Goal: Check status

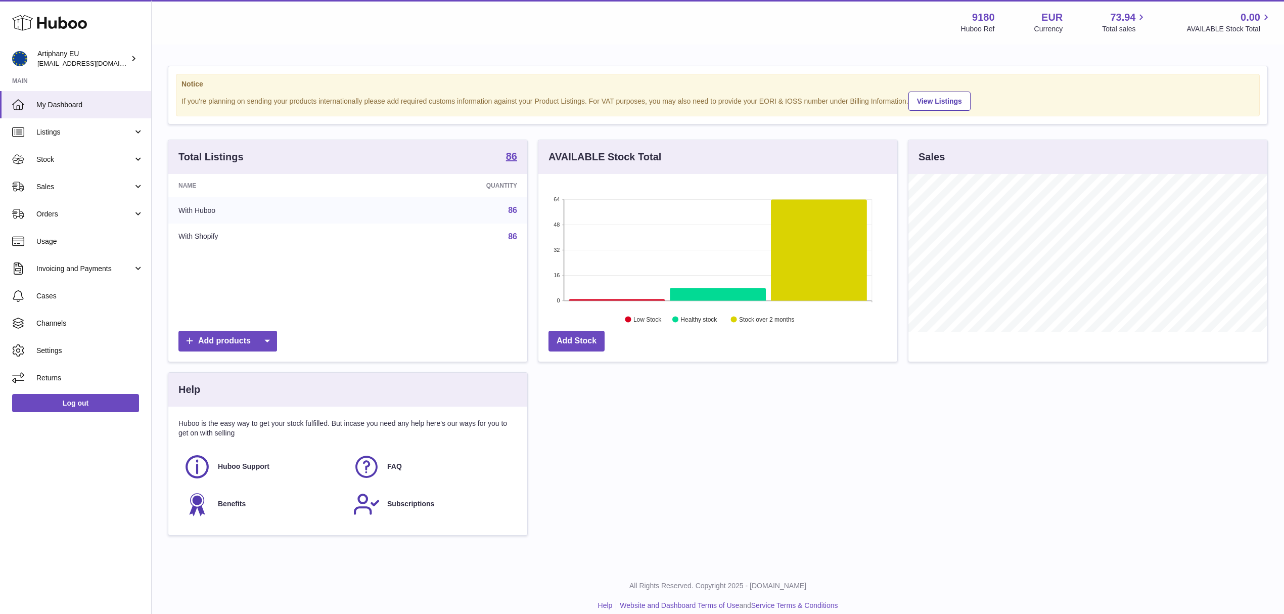
scroll to position [158, 358]
click at [106, 193] on link "Sales" at bounding box center [75, 186] width 151 height 27
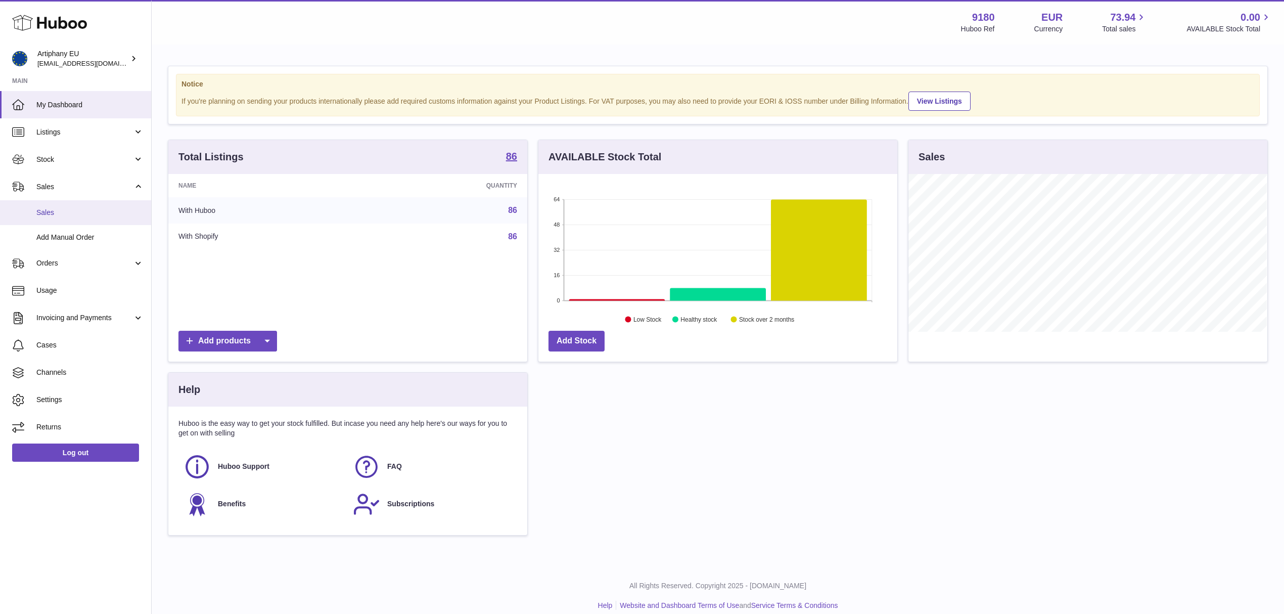
click at [76, 209] on span "Sales" at bounding box center [89, 213] width 107 height 10
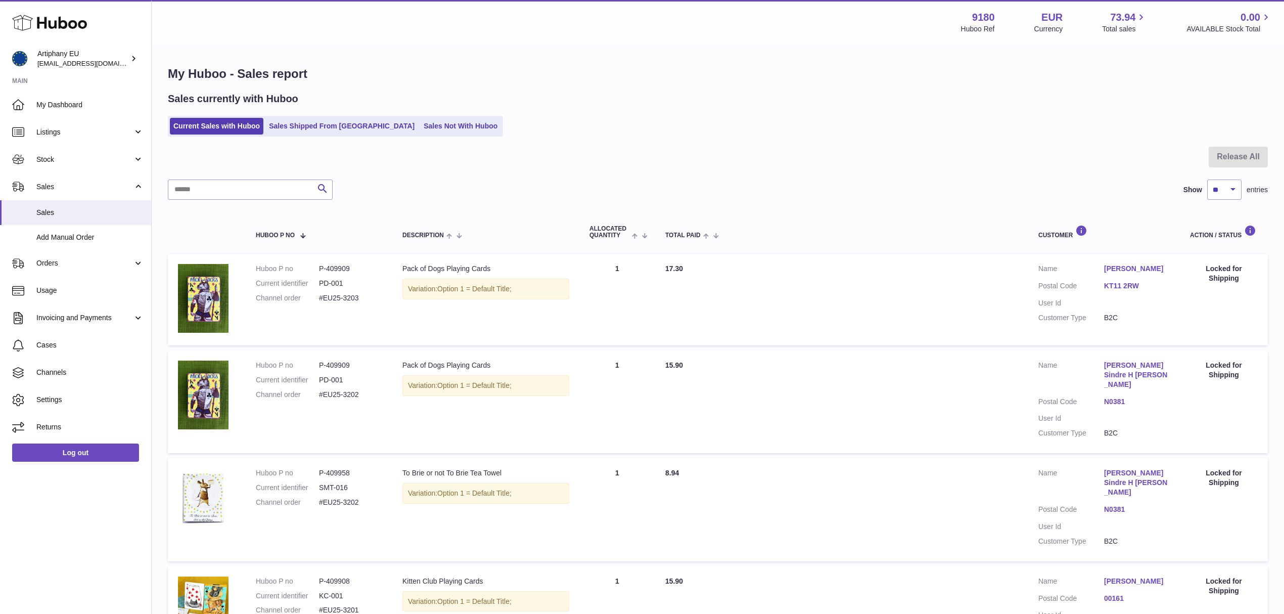
click at [1108, 278] on dl "Customer Name Gail Jones Postal Code KT11 2RW User Id Customer Type B2C" at bounding box center [1104, 296] width 131 height 64
click at [1109, 282] on link "KT11 2RW" at bounding box center [1137, 286] width 66 height 10
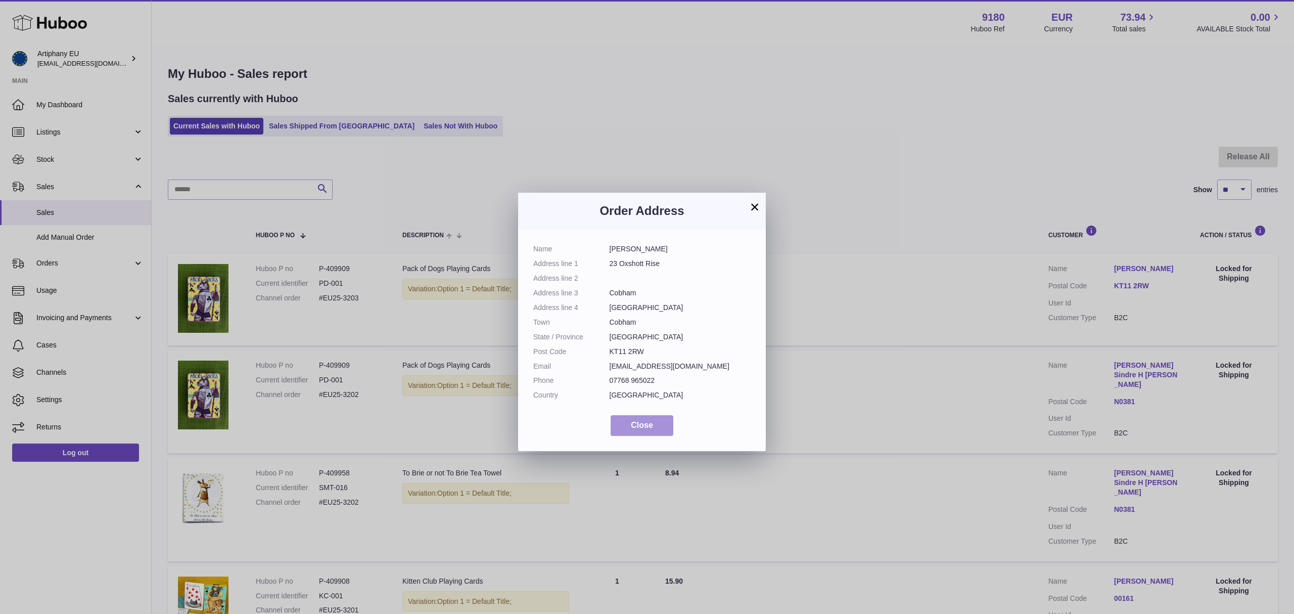
click at [641, 429] on span "Close" at bounding box center [642, 425] width 22 height 9
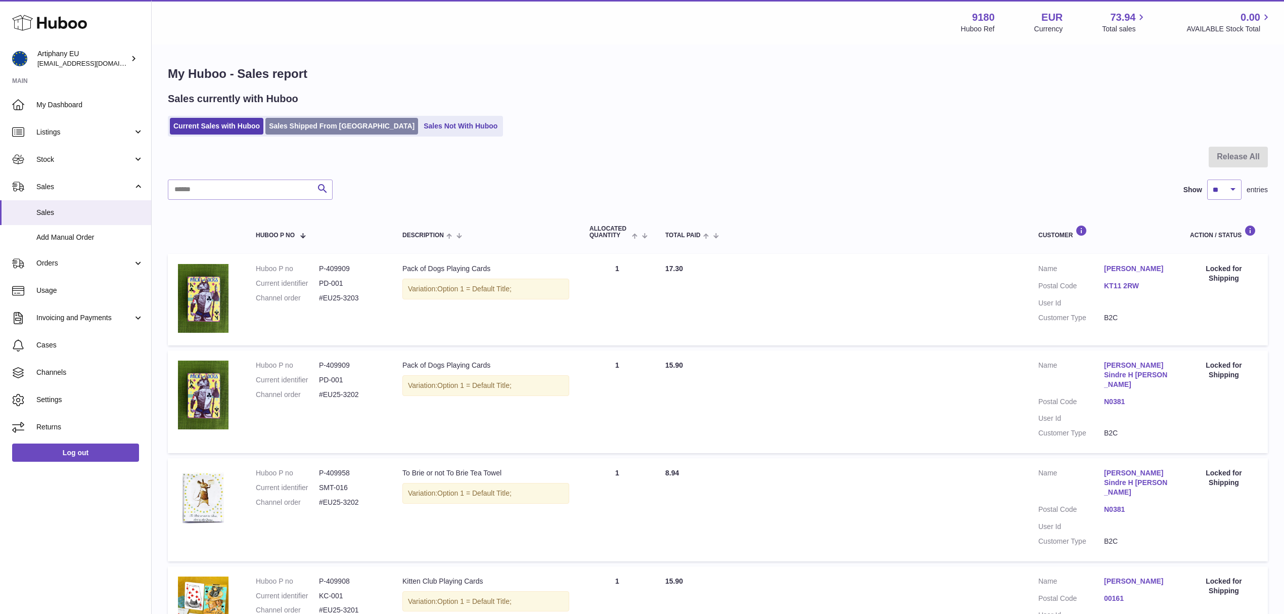
click at [342, 124] on link "Sales Shipped From [GEOGRAPHIC_DATA]" at bounding box center [341, 126] width 153 height 17
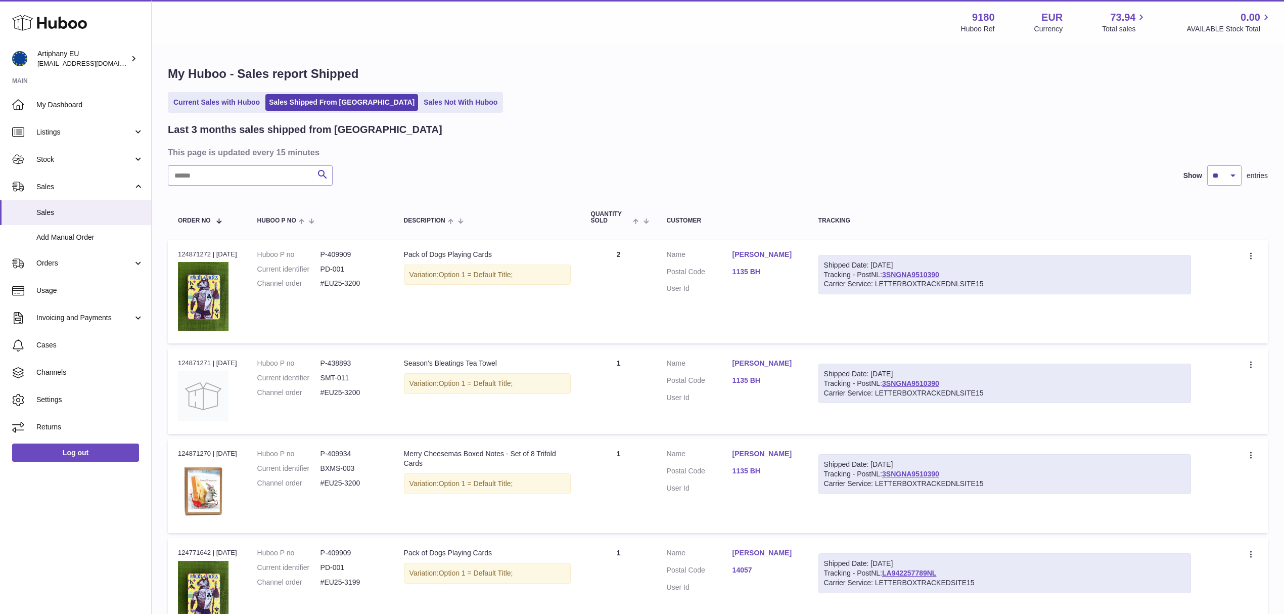
click at [749, 273] on link "1135 BH" at bounding box center [766, 272] width 66 height 10
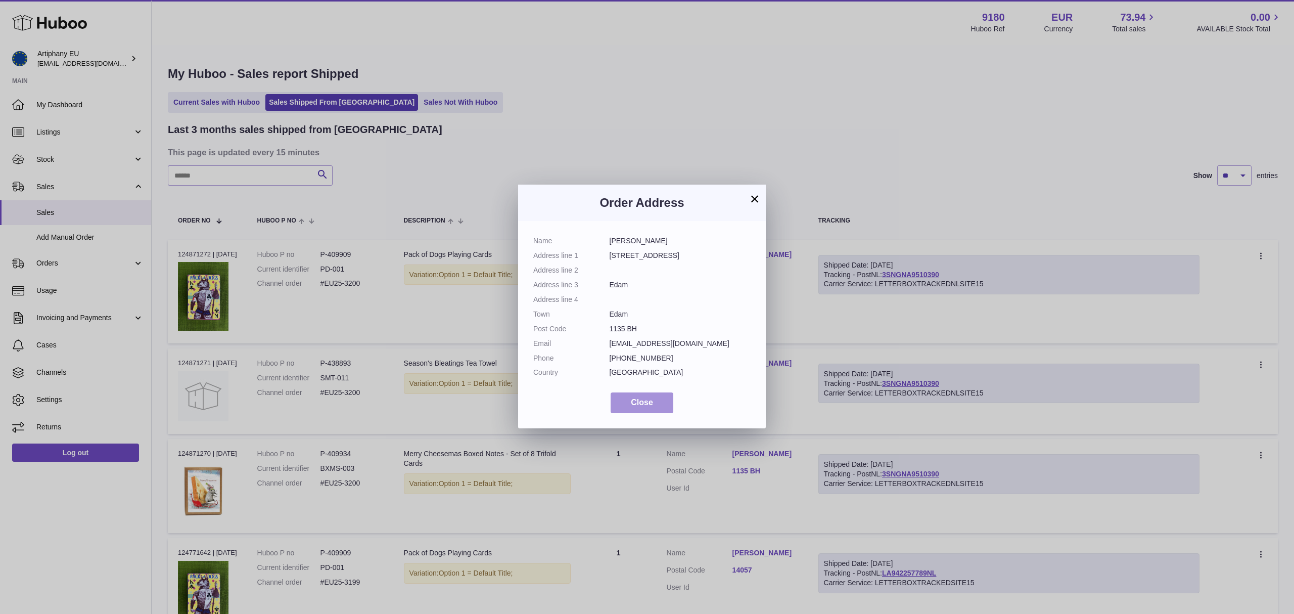
click at [625, 405] on button "Close" at bounding box center [642, 402] width 63 height 21
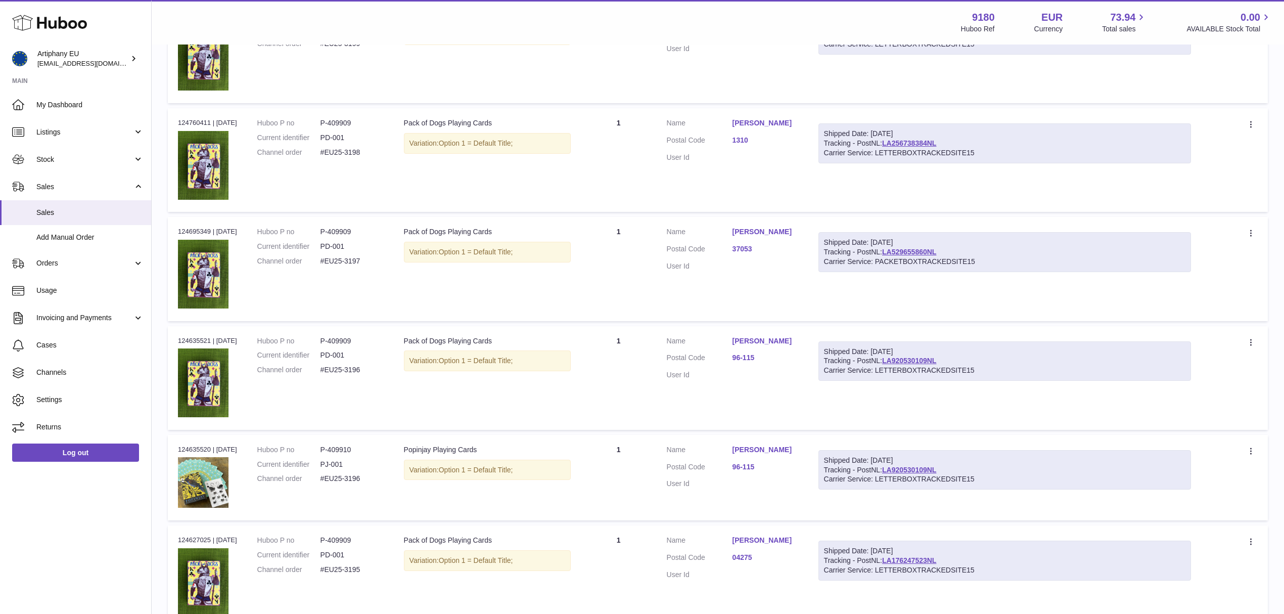
scroll to position [539, 0]
click at [755, 471] on link "96-115" at bounding box center [766, 467] width 66 height 10
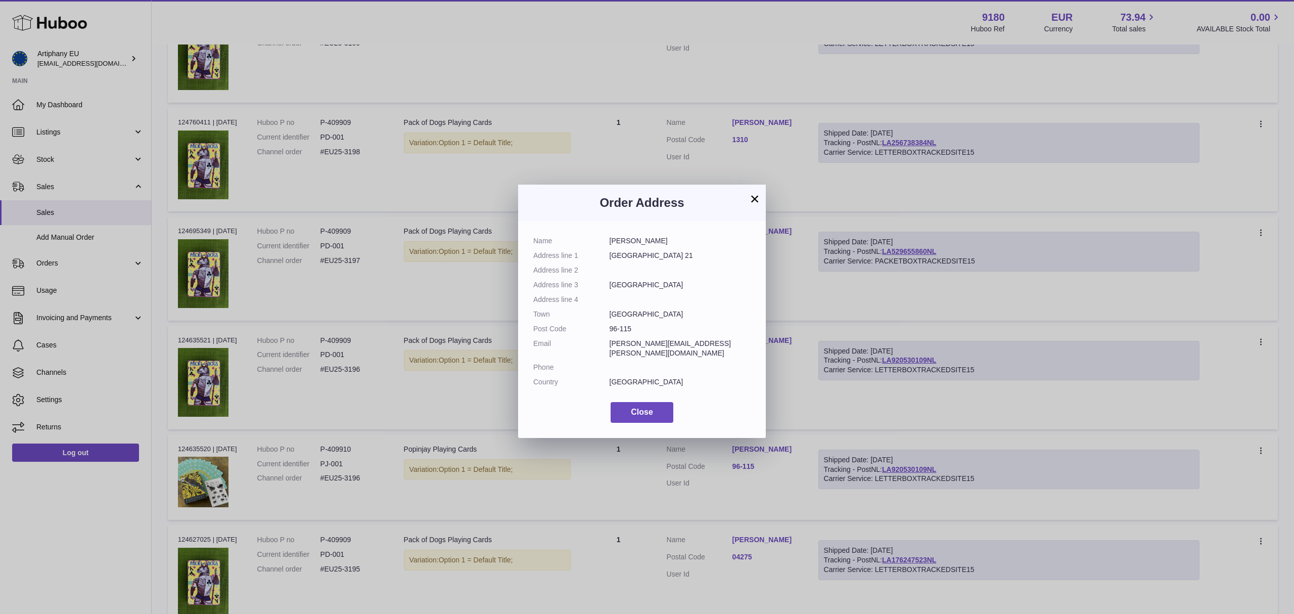
click at [637, 413] on div "Name Tomasz Chodkiewicz Address line 1 Nowy Dwór Parcela 21 Address line 2 Addr…" at bounding box center [642, 329] width 248 height 217
click at [638, 408] on span "Close" at bounding box center [642, 412] width 22 height 9
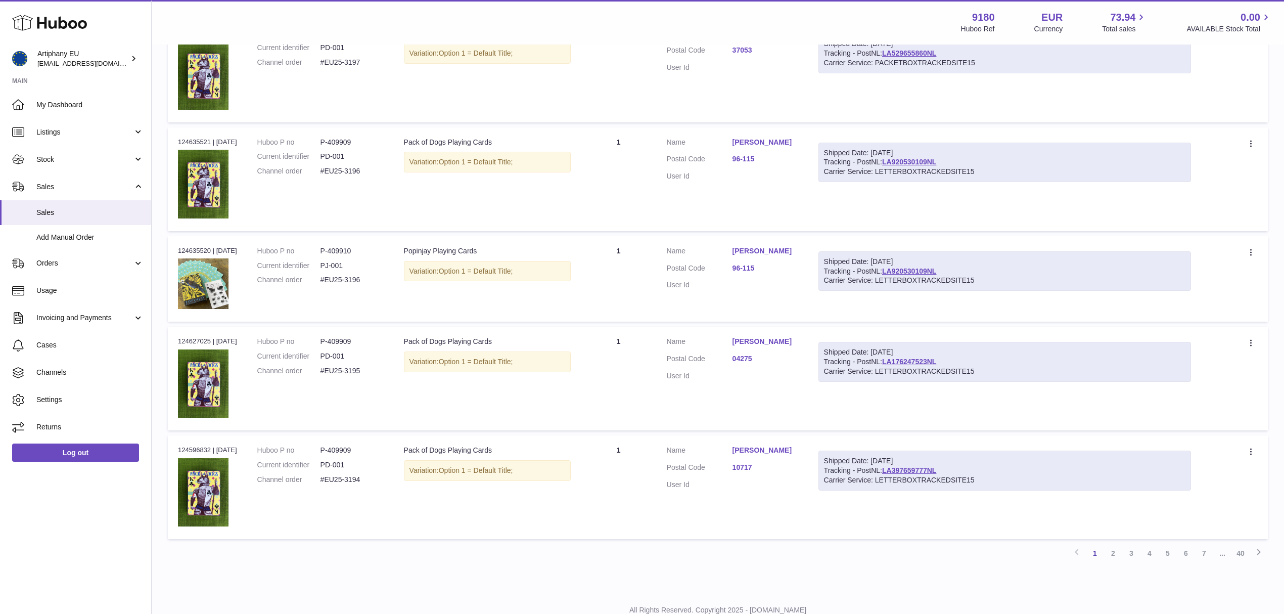
scroll to position [741, 0]
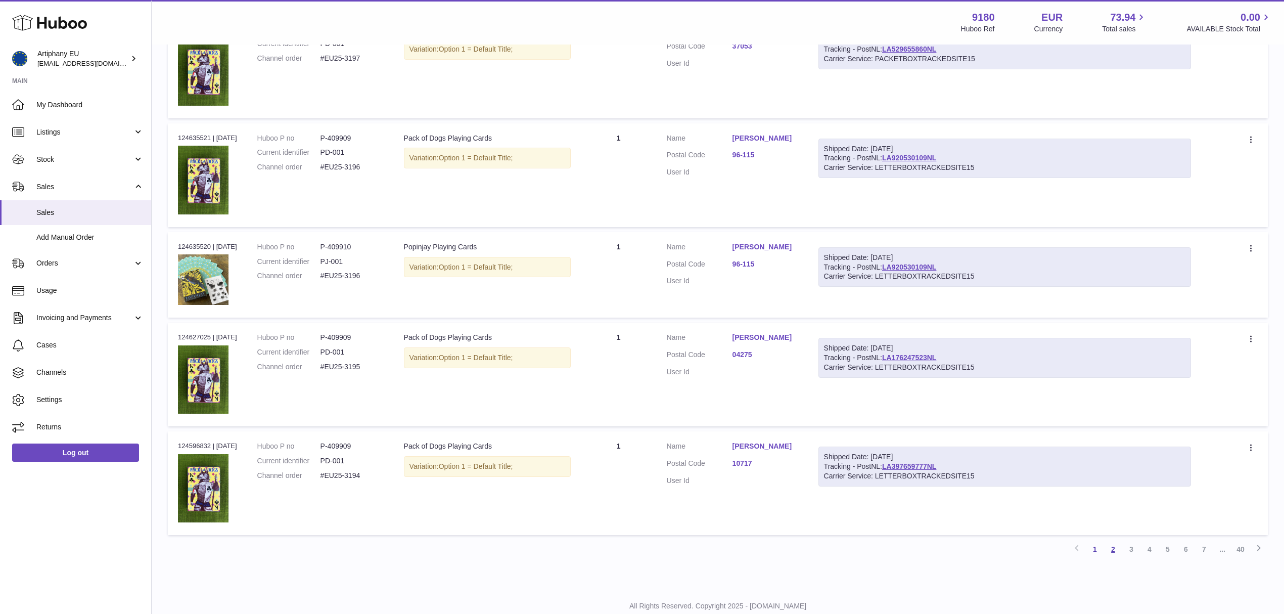
click at [1111, 551] on link "2" at bounding box center [1113, 549] width 18 height 18
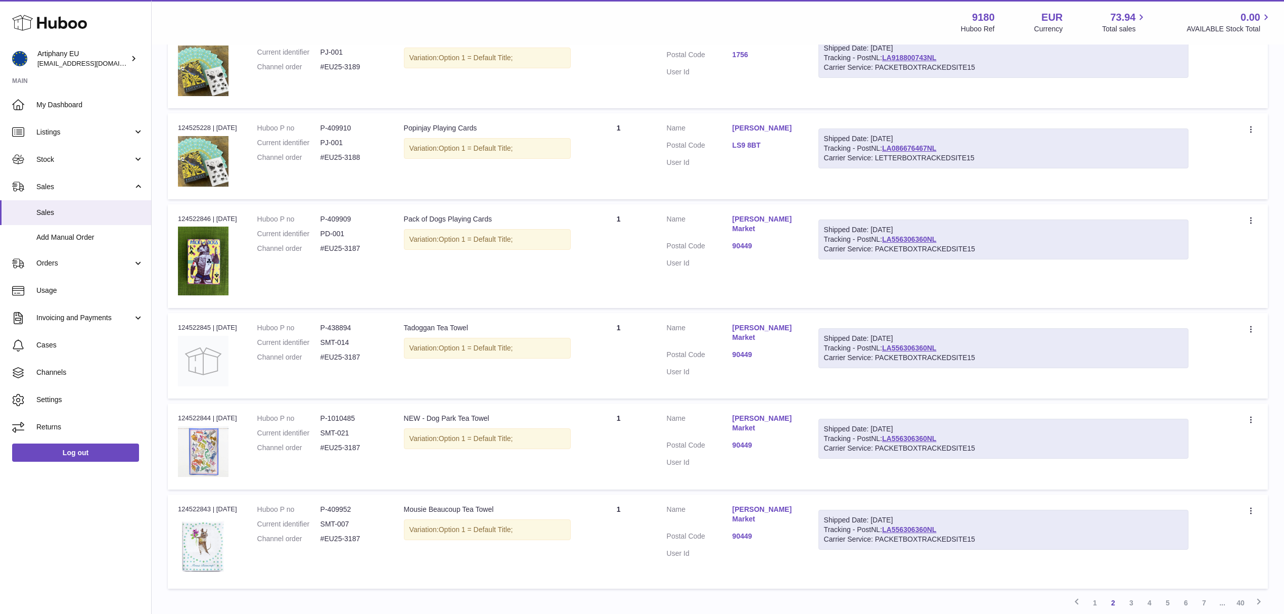
scroll to position [652, 0]
click at [1138, 606] on link "3" at bounding box center [1131, 602] width 18 height 18
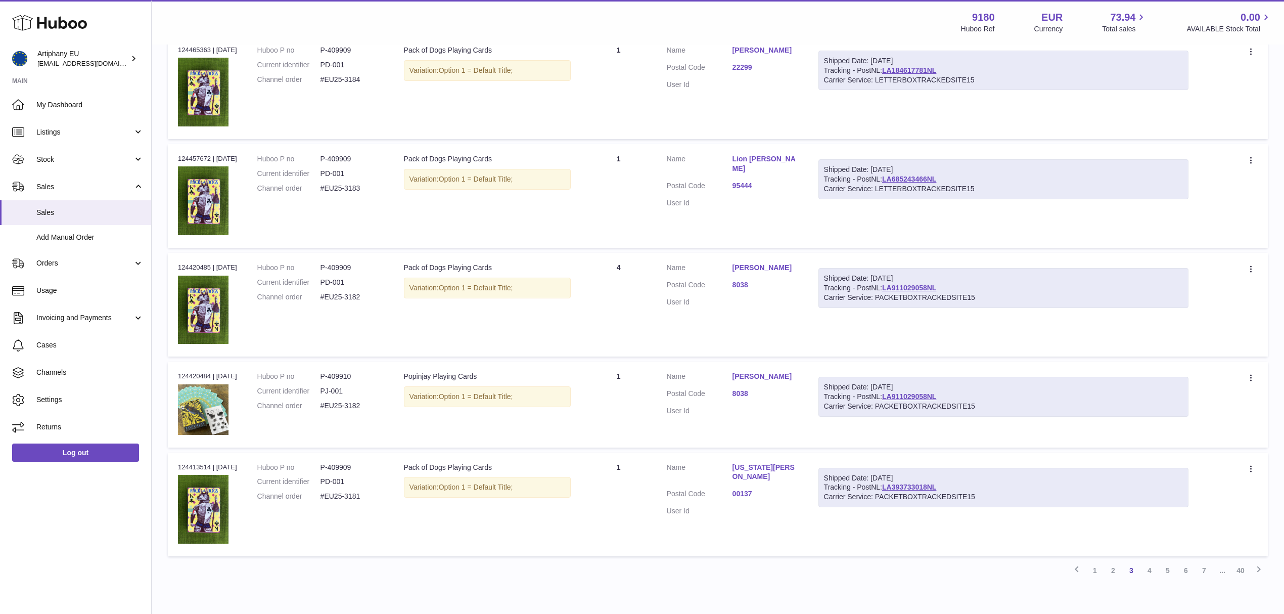
scroll to position [720, 0]
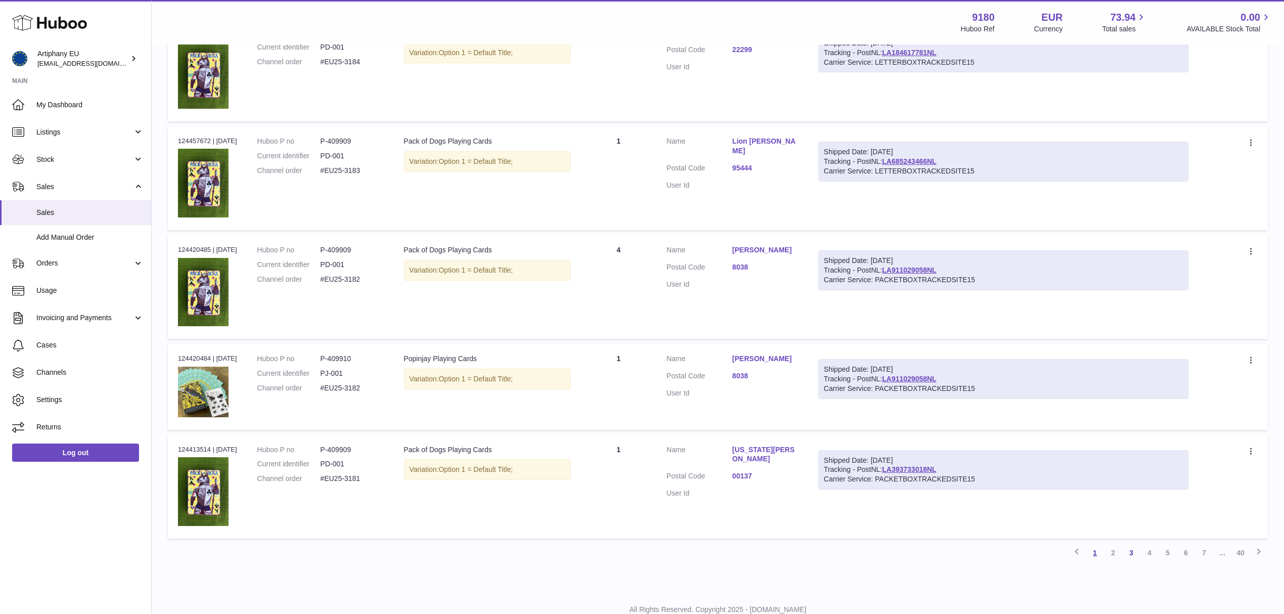
click at [1100, 550] on link "1" at bounding box center [1095, 553] width 18 height 18
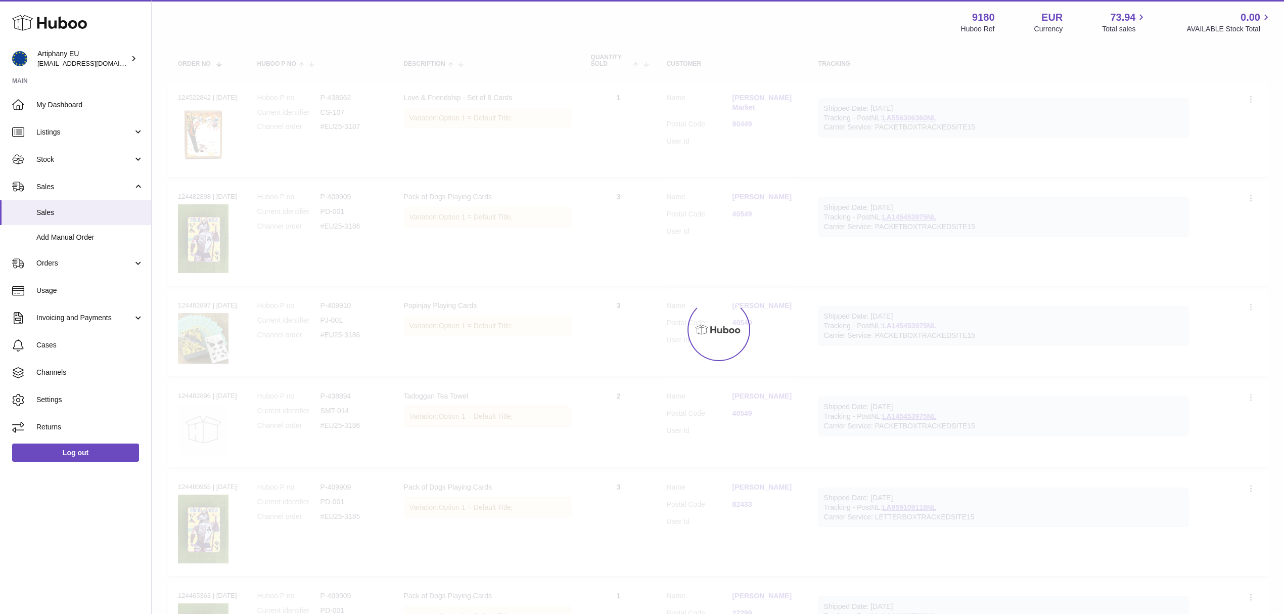
scroll to position [46, 0]
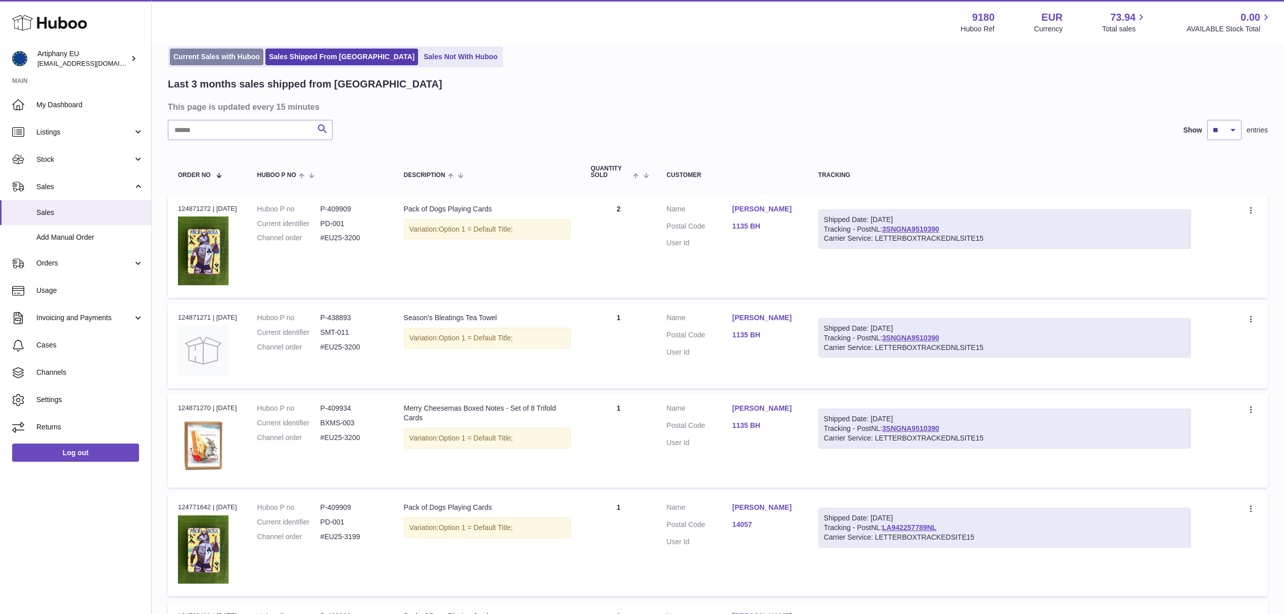
click at [248, 59] on link "Current Sales with Huboo" at bounding box center [217, 57] width 94 height 17
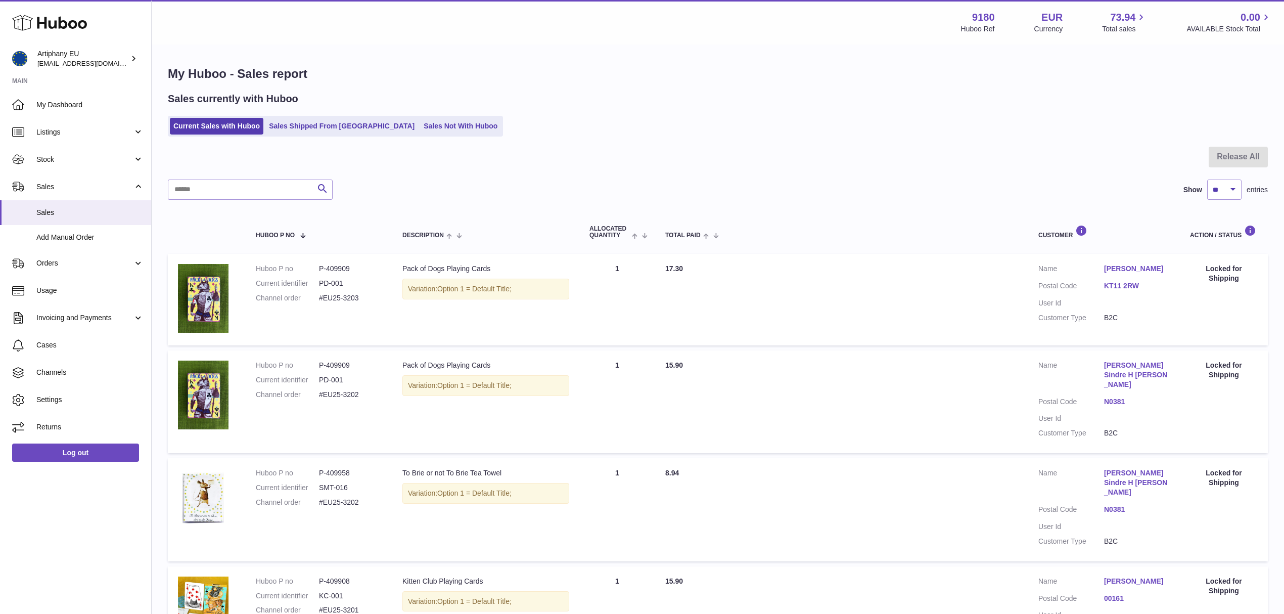
click at [1129, 284] on link "KT11 2RW" at bounding box center [1137, 286] width 66 height 10
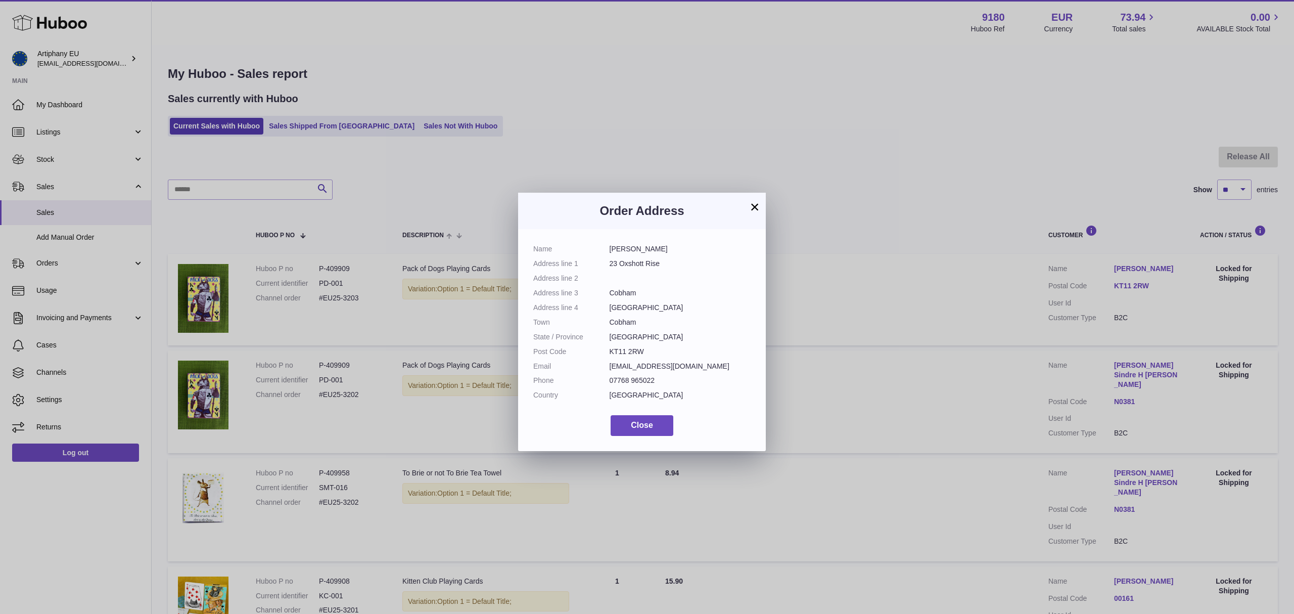
click at [754, 209] on button "×" at bounding box center [755, 207] width 12 height 12
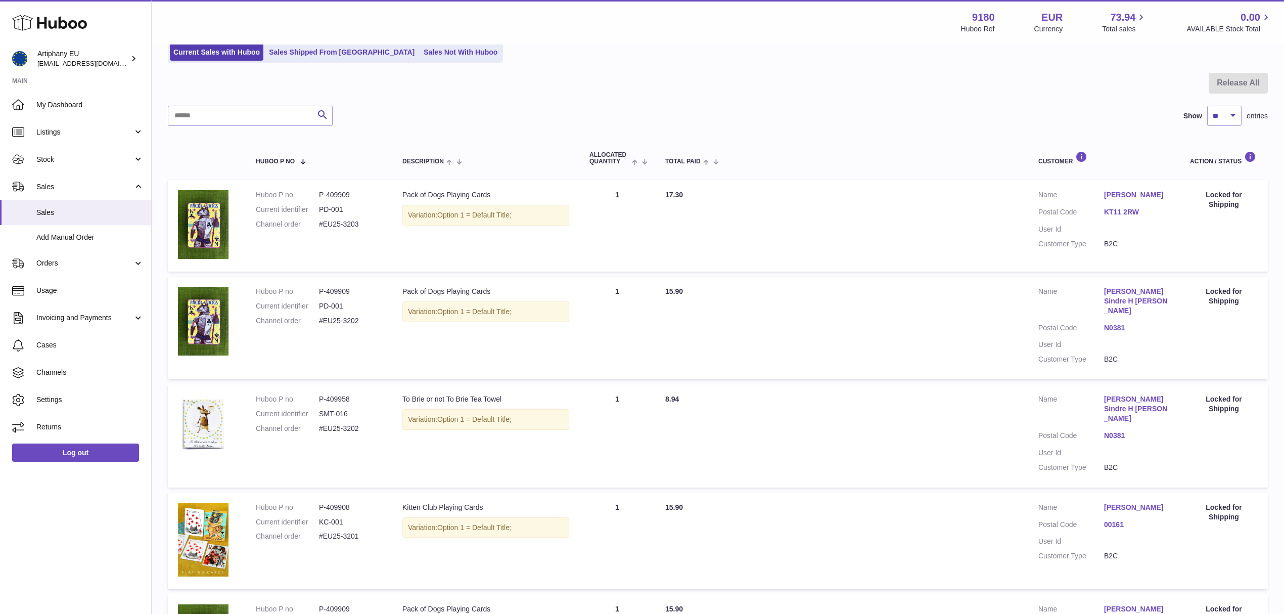
scroll to position [209, 0]
